Goal: Check status: Check status

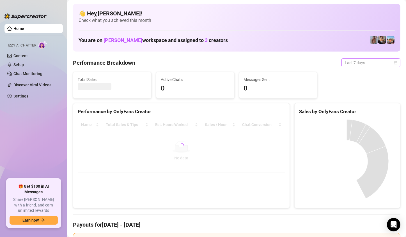
click at [364, 63] on span "Last 7 days" at bounding box center [371, 63] width 52 height 8
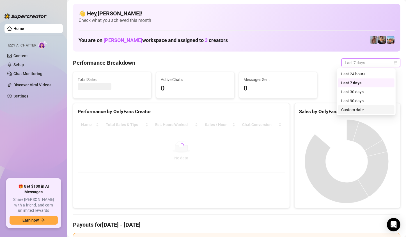
click at [348, 113] on div "Custom date" at bounding box center [366, 110] width 50 height 6
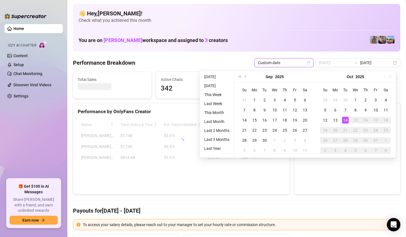
type input "2025-10-14"
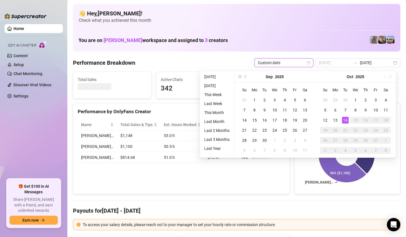
click at [347, 120] on div "14" at bounding box center [345, 120] width 7 height 7
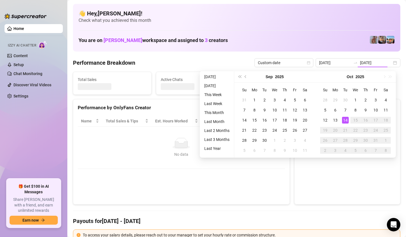
type input "2025-10-14"
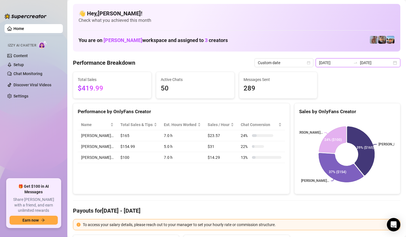
click at [374, 63] on input "2025-10-14" at bounding box center [376, 63] width 32 height 6
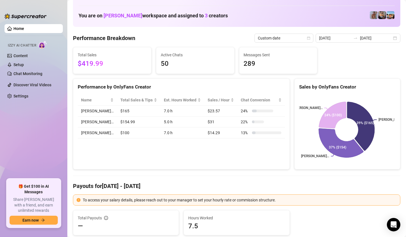
scroll to position [16, 0]
